Goal: Information Seeking & Learning: Learn about a topic

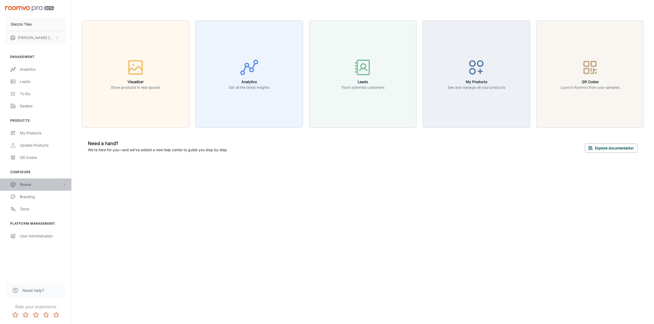
click at [36, 189] on div "Rooms" at bounding box center [35, 185] width 71 height 12
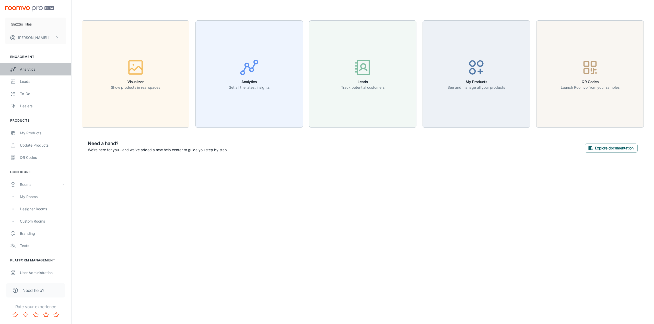
click at [45, 71] on div "Analytics" at bounding box center [43, 70] width 46 height 6
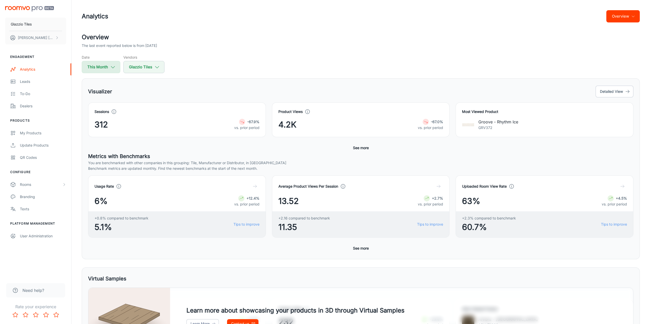
click at [115, 67] on icon "button" at bounding box center [113, 67] width 6 height 6
select select "7"
select select "2025"
select select "7"
select select "2025"
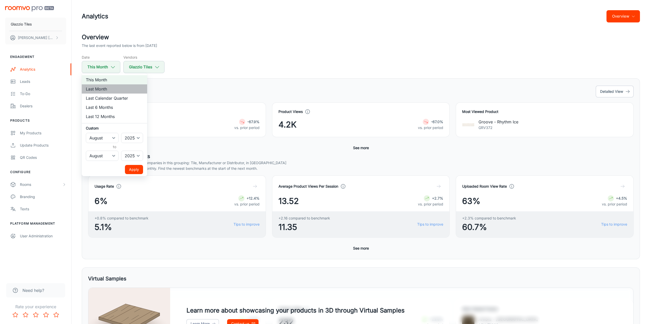
click at [112, 85] on li "Last Month" at bounding box center [114, 88] width 65 height 9
select select "6"
click at [115, 160] on select "January February March April May June July August September October November De…" at bounding box center [102, 156] width 33 height 10
click at [115, 159] on select "January February March April May June July August September October November De…" at bounding box center [102, 156] width 33 height 10
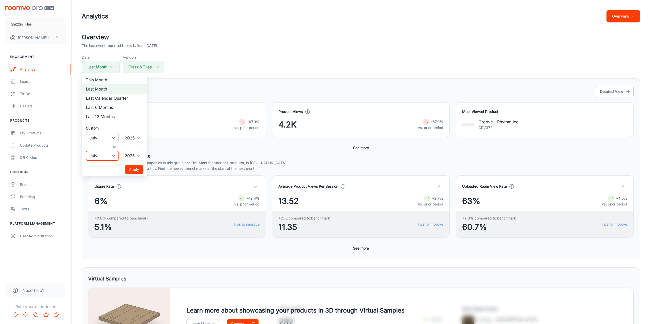
click at [116, 137] on select "January February March April May June July August September October November De…" at bounding box center [102, 138] width 33 height 10
select select "5"
click at [86, 133] on select "January February March April May June July August September October November De…" at bounding box center [102, 138] width 33 height 10
click at [130, 170] on button "Apply" at bounding box center [134, 169] width 18 height 9
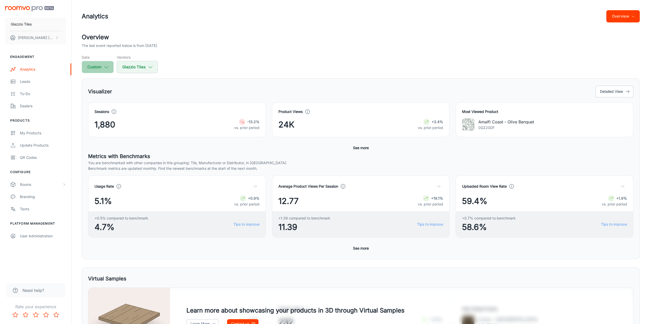
click at [92, 66] on button "Custom" at bounding box center [98, 67] width 32 height 12
select select "5"
select select "2025"
select select "6"
select select "2025"
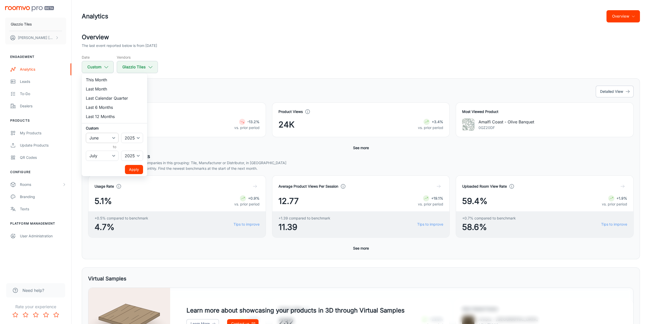
click at [108, 135] on select "January February March April May June July August September October November De…" at bounding box center [102, 138] width 33 height 10
select select "6"
click at [86, 133] on select "January February March April May June July August September October November De…" at bounding box center [102, 138] width 33 height 10
drag, startPoint x: 138, startPoint y: 170, endPoint x: 148, endPoint y: 168, distance: 10.3
click at [138, 169] on button "Apply" at bounding box center [134, 169] width 18 height 9
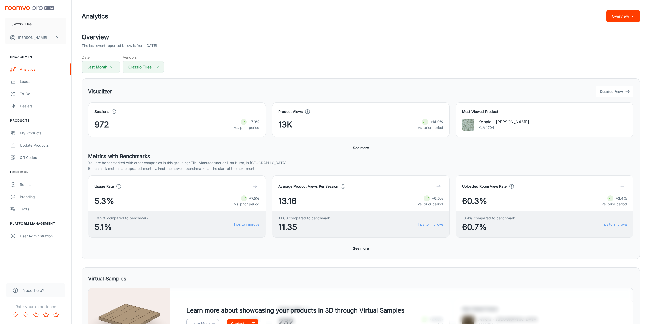
click at [365, 248] on button "See more" at bounding box center [361, 248] width 20 height 9
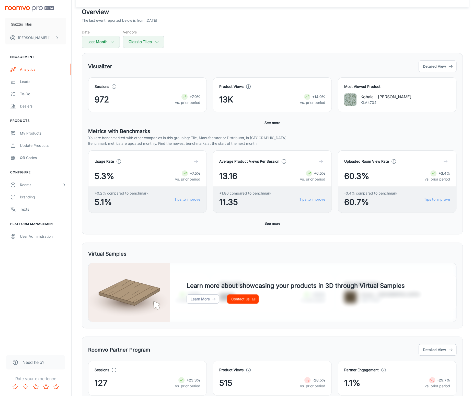
scroll to position [2, 0]
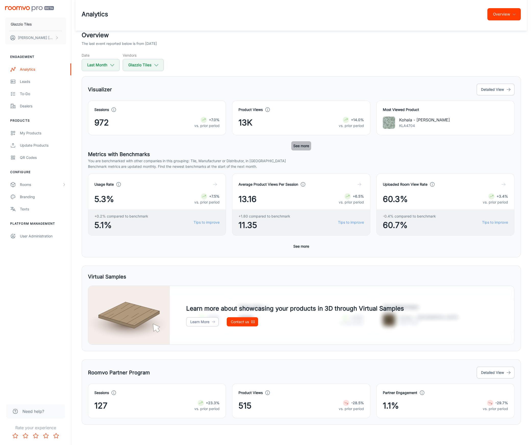
click at [310, 147] on button "See more" at bounding box center [302, 145] width 20 height 9
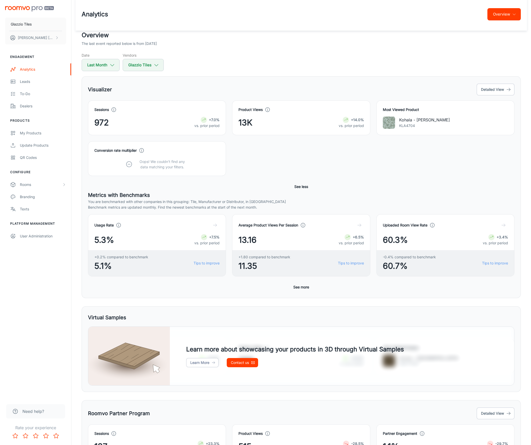
scroll to position [0, 0]
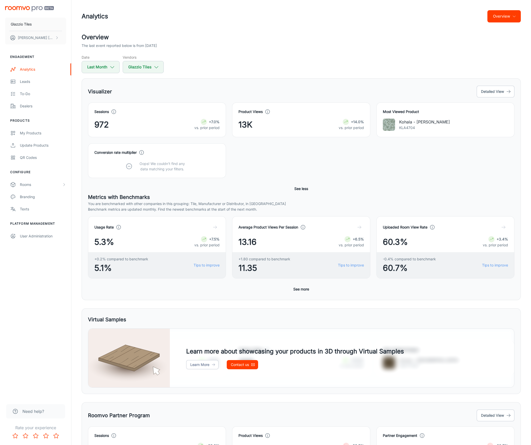
click at [248, 65] on div "Date Last Month Vendors Glazzio Tiles" at bounding box center [302, 64] width 440 height 19
click at [284, 193] on div "Sessions 972 +7.0% vs. prior period Product Views 13K +14.0% vs. prior period M…" at bounding box center [301, 148] width 427 height 91
click at [298, 287] on button "See more" at bounding box center [302, 289] width 20 height 9
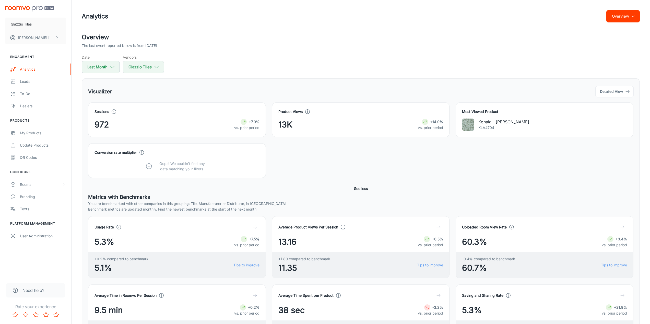
click at [615, 89] on button "Detailed View" at bounding box center [614, 92] width 38 height 12
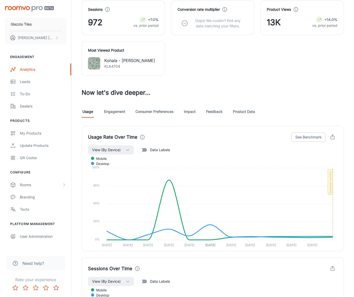
scroll to position [188, 0]
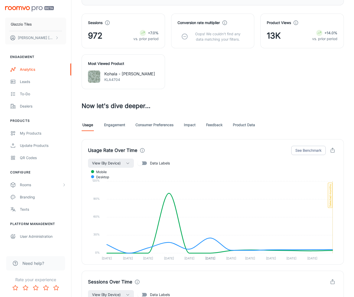
click at [143, 126] on link "Consumer Preferences" at bounding box center [155, 125] width 38 height 12
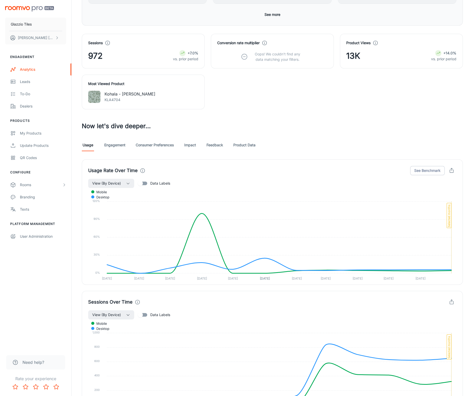
scroll to position [170, 0]
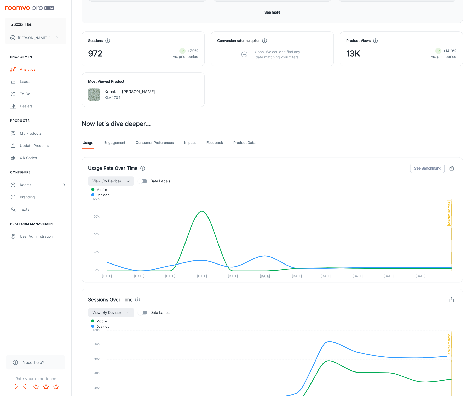
click at [151, 141] on link "Consumer Preferences" at bounding box center [155, 143] width 38 height 12
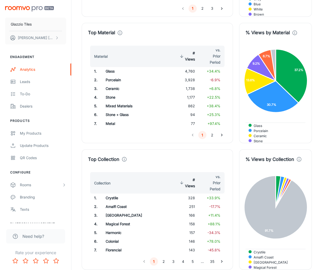
scroll to position [778, 0]
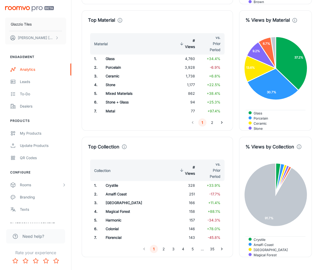
click at [95, 120] on div "1 2" at bounding box center [157, 122] width 139 height 8
click at [228, 115] on div "Top Material Material # Views vs. Prior Period 1 . Glass 4,760 +34.4% 2 . Porce…" at bounding box center [157, 70] width 151 height 120
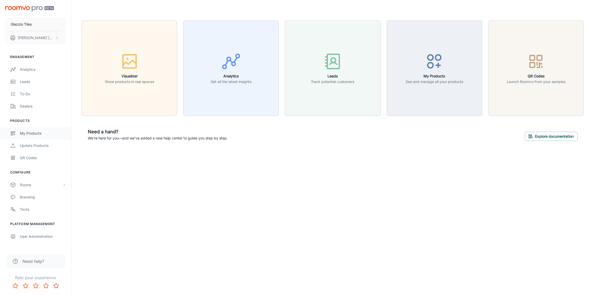
click at [44, 132] on div "My Products" at bounding box center [43, 133] width 46 height 6
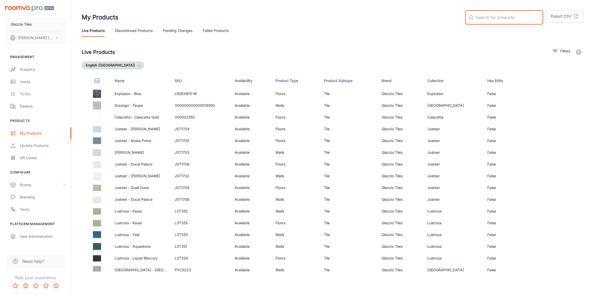
click at [497, 16] on input "text" at bounding box center [509, 17] width 67 height 14
type input "alloway"
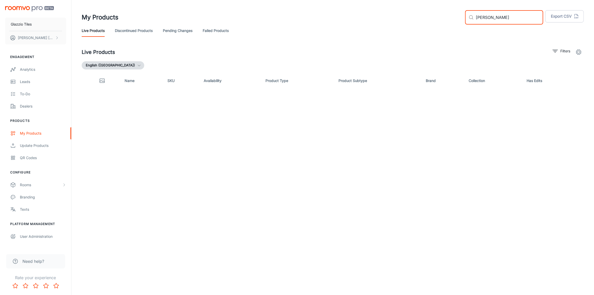
click at [500, 18] on input "alloway" at bounding box center [509, 17] width 67 height 14
drag, startPoint x: 500, startPoint y: 18, endPoint x: 434, endPoint y: 9, distance: 66.1
click at [500, 18] on input "alloway" at bounding box center [509, 17] width 67 height 14
